Goal: Transaction & Acquisition: Purchase product/service

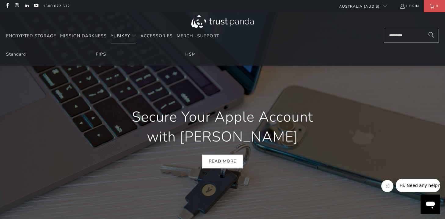
click at [125, 33] on span "YubiKey" at bounding box center [120, 36] width 19 height 6
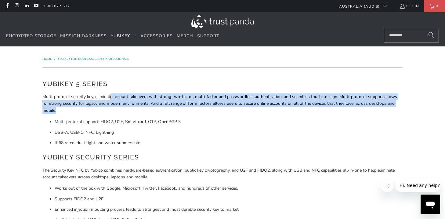
drag, startPoint x: 110, startPoint y: 97, endPoint x: 130, endPoint y: 112, distance: 24.9
click at [130, 112] on p "Multi-protocol security key, eliminate account takeovers with strong two-factor…" at bounding box center [222, 103] width 360 height 20
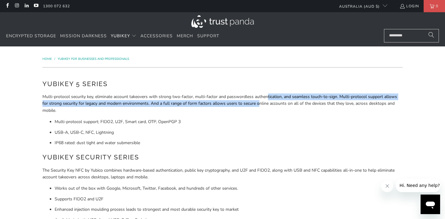
drag, startPoint x: 267, startPoint y: 97, endPoint x: 258, endPoint y: 105, distance: 12.4
click at [258, 105] on p "Multi-protocol security key, eliminate account takeovers with strong two-factor…" at bounding box center [222, 103] width 360 height 20
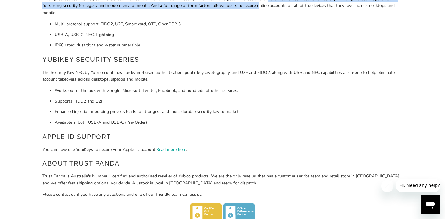
scroll to position [100, 0]
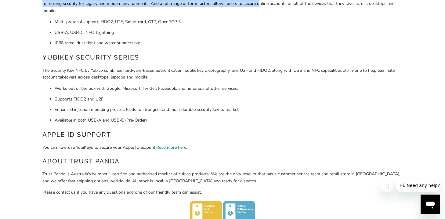
click at [173, 148] on link "Read more here" at bounding box center [171, 147] width 30 height 6
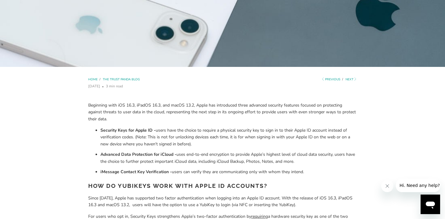
scroll to position [176, 0]
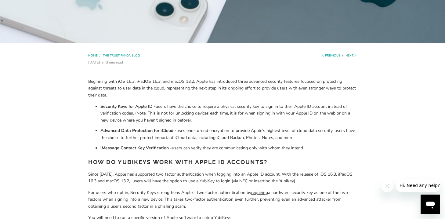
drag, startPoint x: 196, startPoint y: 118, endPoint x: 170, endPoint y: 108, distance: 27.8
click at [170, 108] on li "Security Keys for Apple ID - users have the choice to require a physical securi…" at bounding box center [228, 113] width 257 height 20
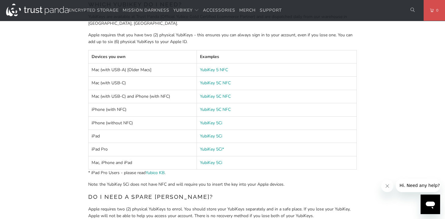
scroll to position [402, 0]
click at [209, 83] on link "YubiKey 5C NFC" at bounding box center [215, 82] width 31 height 6
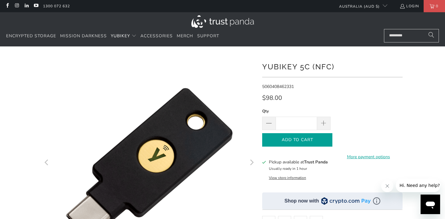
click at [318, 140] on span "Add to Cart" at bounding box center [297, 139] width 57 height 5
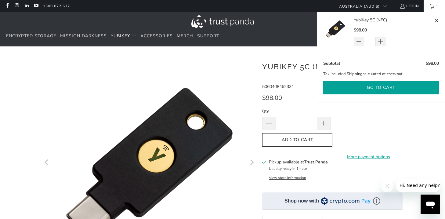
click at [388, 87] on button "Go to cart" at bounding box center [381, 88] width 116 height 14
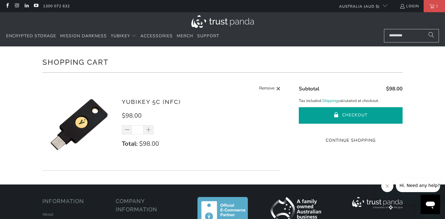
click at [357, 115] on button "Checkout" at bounding box center [351, 115] width 104 height 16
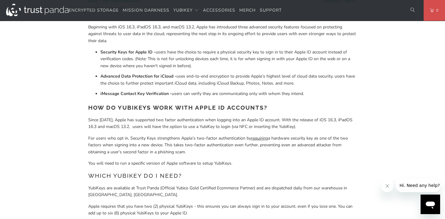
scroll to position [231, 0]
